Goal: Task Accomplishment & Management: Use online tool/utility

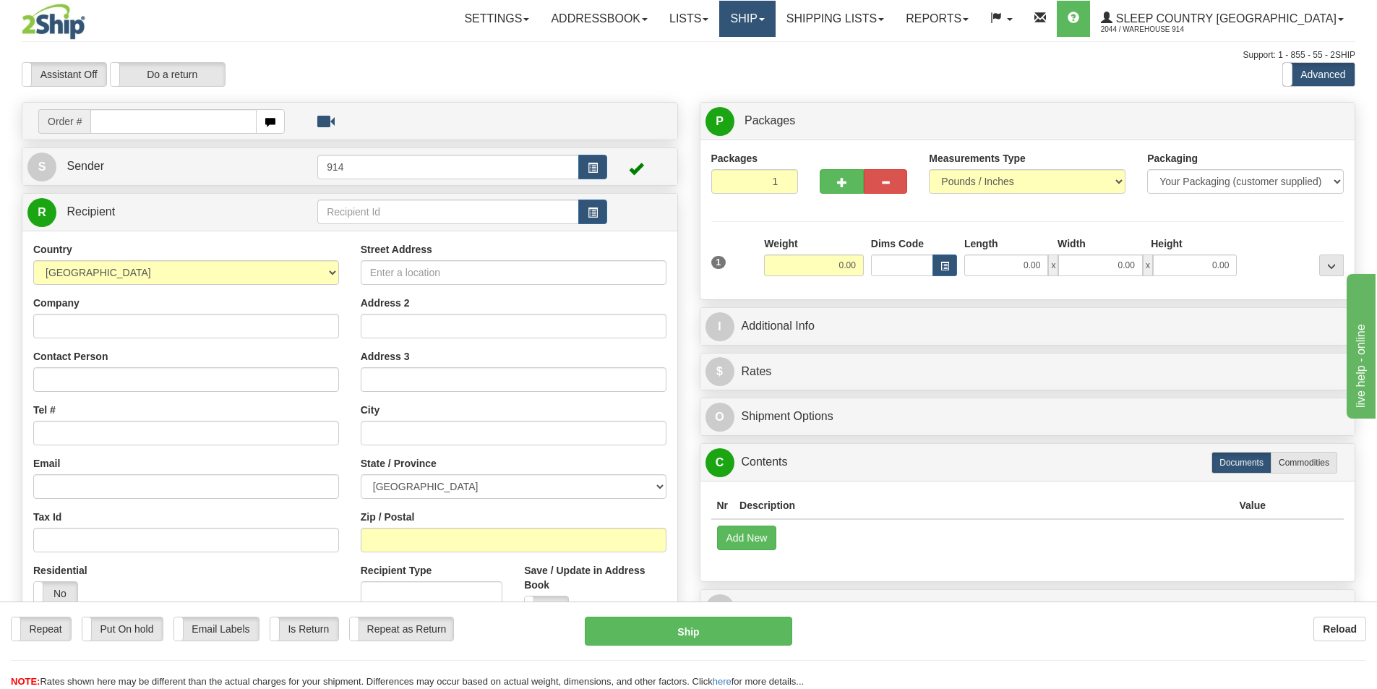
click at [775, 18] on link "Ship" at bounding box center [747, 19] width 56 height 36
click at [760, 69] on span "OnHold / Order Queue" at bounding box center [709, 70] width 102 height 12
click at [775, 20] on link "Ship" at bounding box center [747, 19] width 56 height 36
click at [760, 66] on span "OnHold / Order Queue" at bounding box center [709, 70] width 102 height 12
click at [775, 6] on link "Ship" at bounding box center [747, 19] width 56 height 36
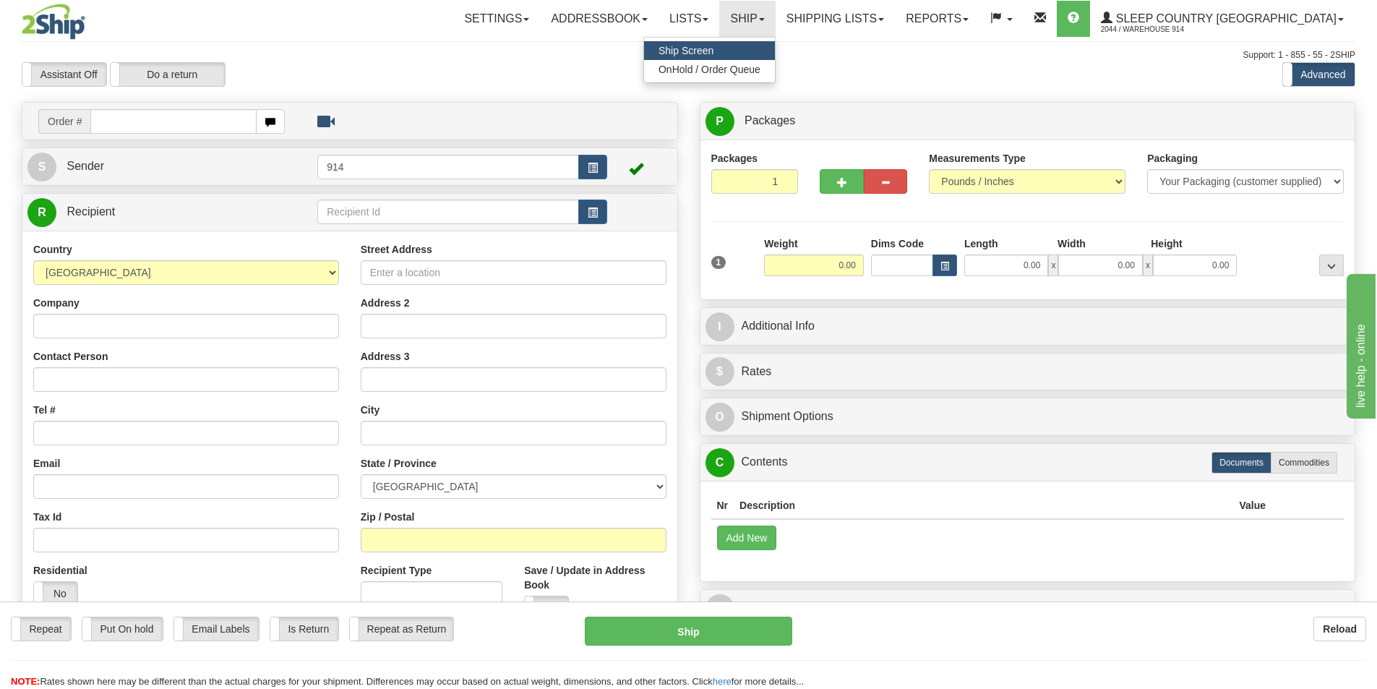
click at [776, 82] on ul "Ship Screen OnHold / Order Queue" at bounding box center [709, 60] width 132 height 46
click at [775, 11] on link "Ship" at bounding box center [747, 19] width 56 height 36
click at [760, 64] on span "OnHold / Order Queue" at bounding box center [709, 70] width 102 height 12
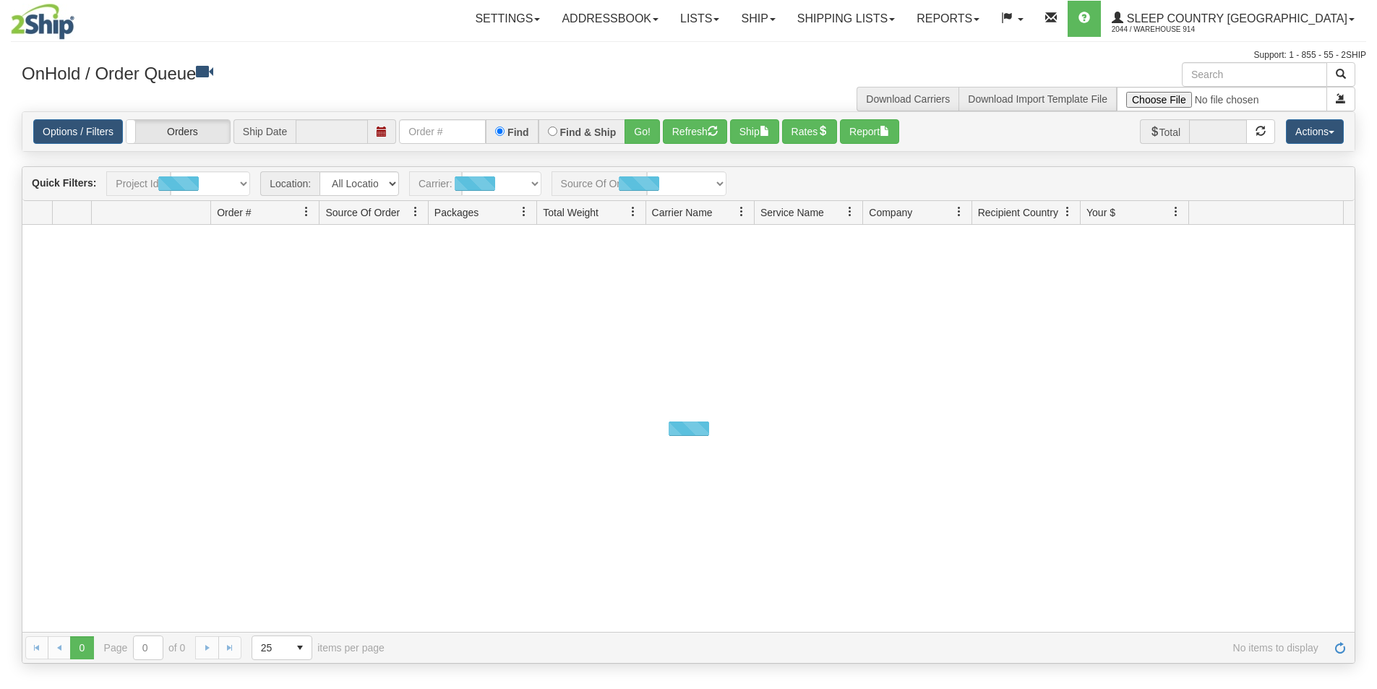
type input "[DATE]"
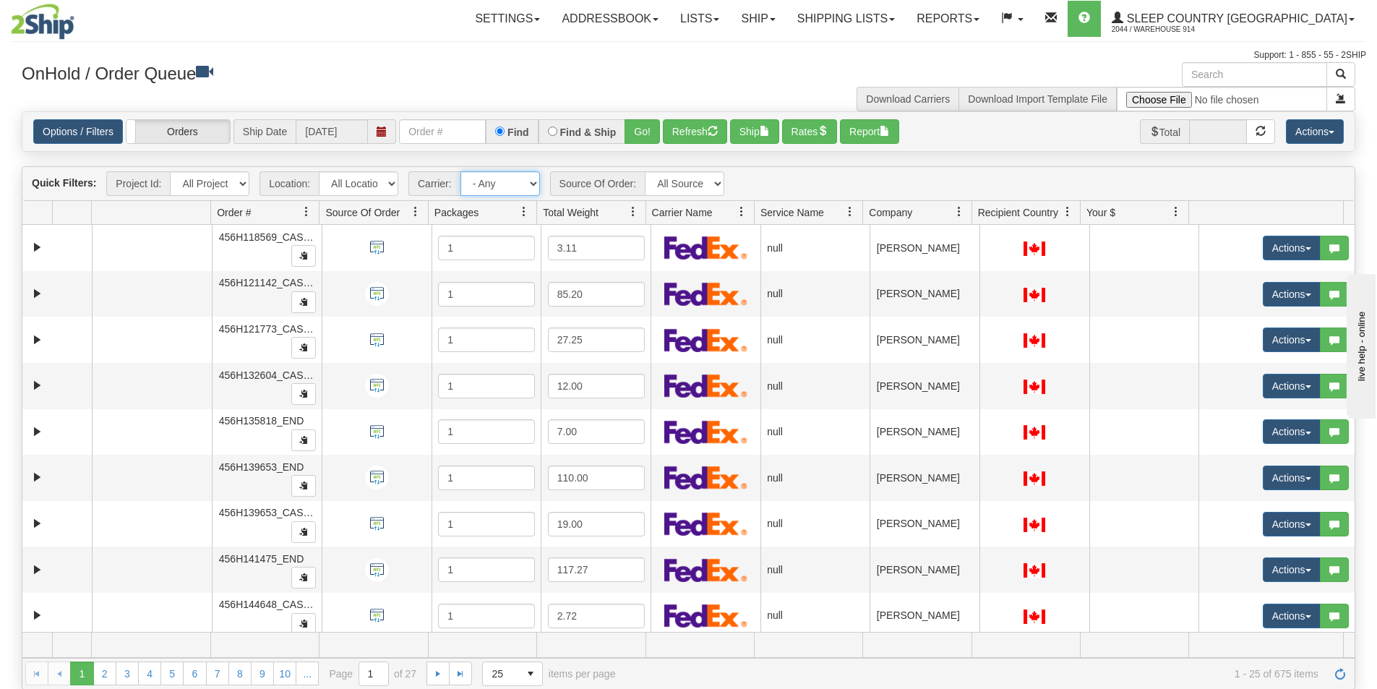
click at [522, 186] on select "- Any - Has NO carrier assigned - Has a carrier assigned FedEx Express®" at bounding box center [500, 183] width 80 height 25
click at [348, 179] on select "All Locations 914 9009 [GEOGRAPHIC_DATA] SLE BEDDN ZINUC" at bounding box center [359, 183] width 80 height 25
select select "7603"
click at [319, 171] on select "All Locations 914 9009 [GEOGRAPHIC_DATA] SLE BEDDN ZINUC" at bounding box center [359, 183] width 80 height 25
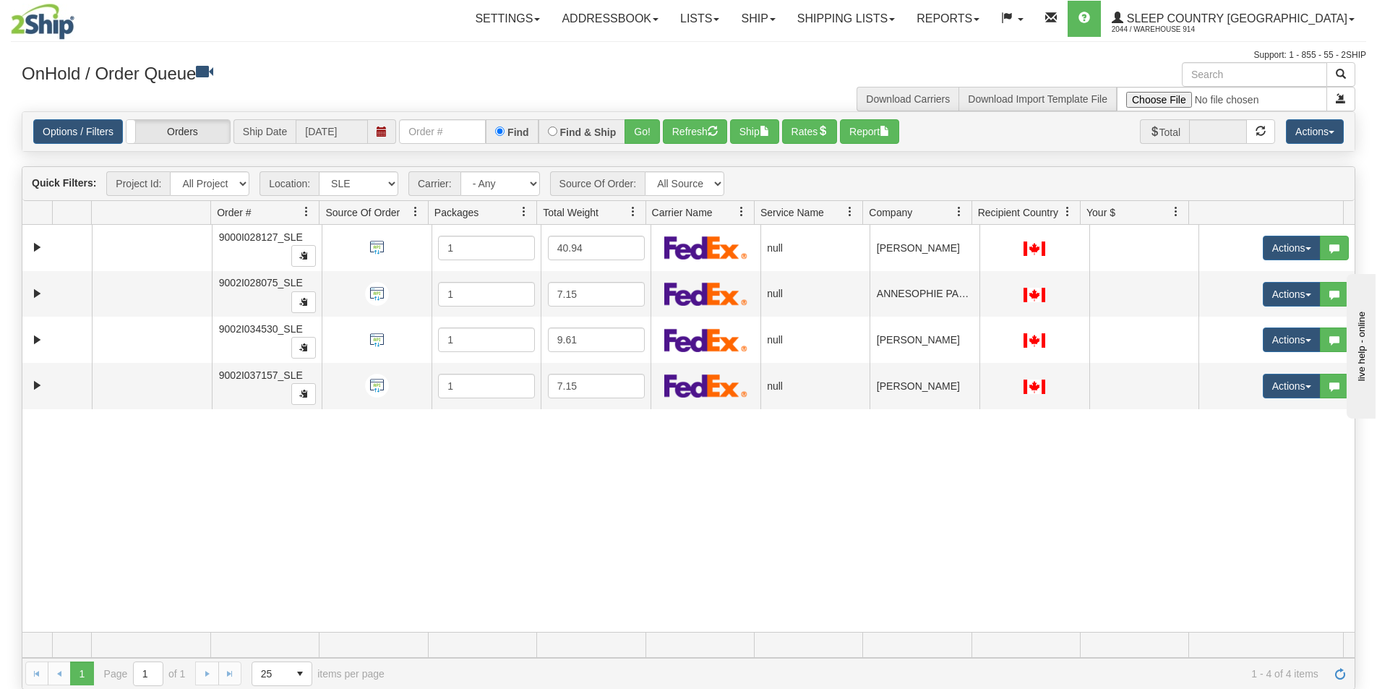
click at [561, 562] on div "31521589 SLE 90873975 0 9000I028127_SLE 1 40.94 null Shipping department Sleep …" at bounding box center [688, 428] width 1332 height 407
click at [604, 468] on div "31521589 SLE 90873975 0 9000I028127_SLE 1 40.94 null Shipping department Sleep …" at bounding box center [688, 428] width 1332 height 407
drag, startPoint x: 528, startPoint y: 544, endPoint x: 585, endPoint y: 125, distance: 422.4
click at [531, 544] on div "31521589 SLE 90873975 0 9000I028127_SLE 1 40.94 null Shipping department Sleep …" at bounding box center [688, 428] width 1332 height 407
